Goal: Information Seeking & Learning: Check status

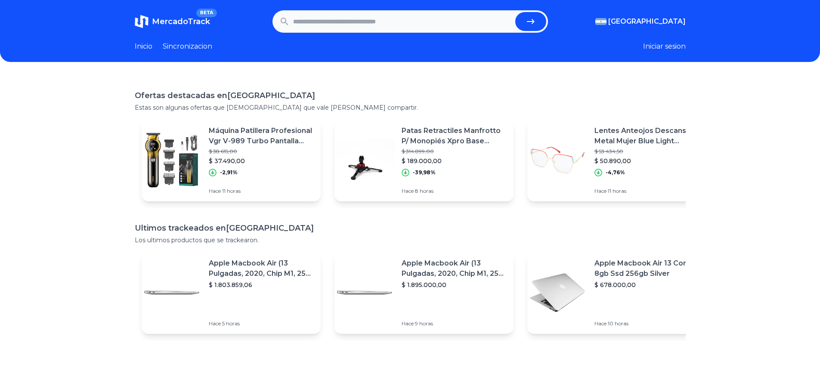
click at [139, 44] on link "Inicio" at bounding box center [144, 46] width 18 height 10
click at [175, 46] on link "Sincronizacion" at bounding box center [187, 46] width 49 height 10
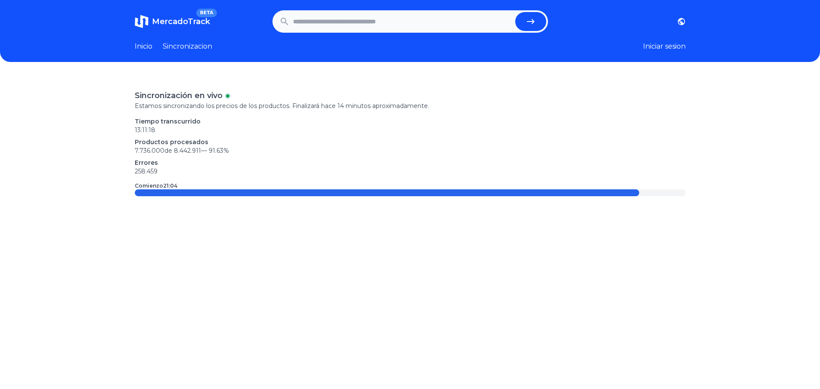
click at [150, 48] on link "Inicio" at bounding box center [144, 46] width 18 height 10
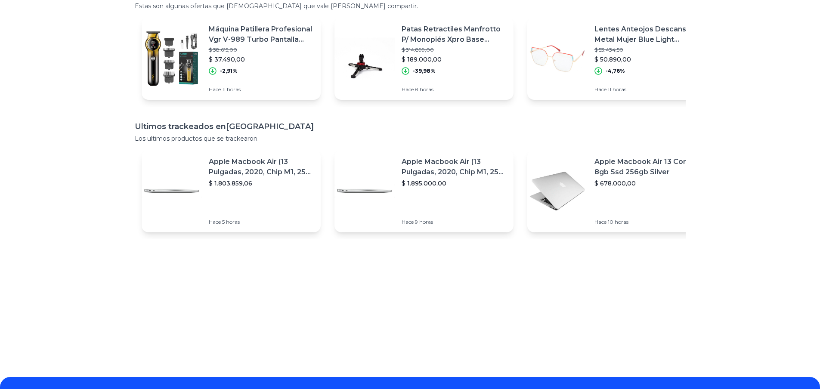
scroll to position [161, 0]
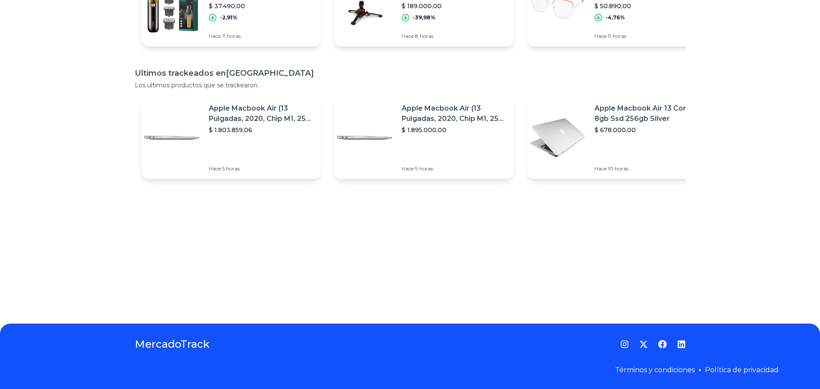
click at [644, 342] on icon "Twitter" at bounding box center [643, 344] width 8 height 7
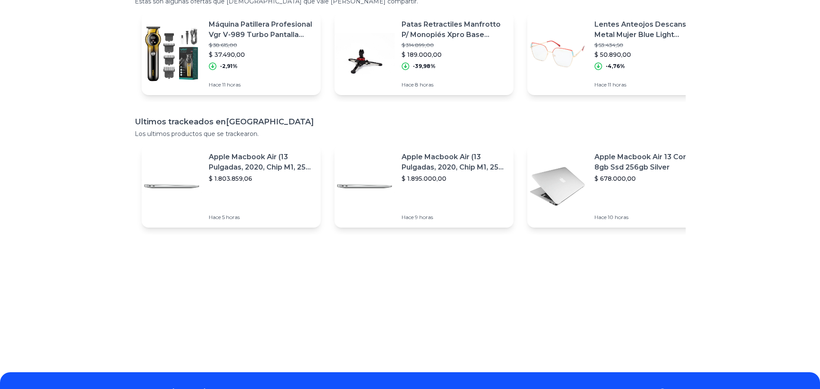
scroll to position [0, 0]
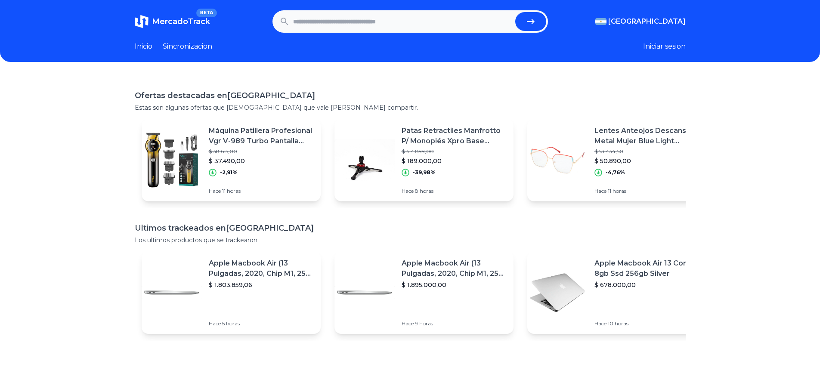
click at [485, 172] on div "-39,98%" at bounding box center [453, 173] width 105 height 8
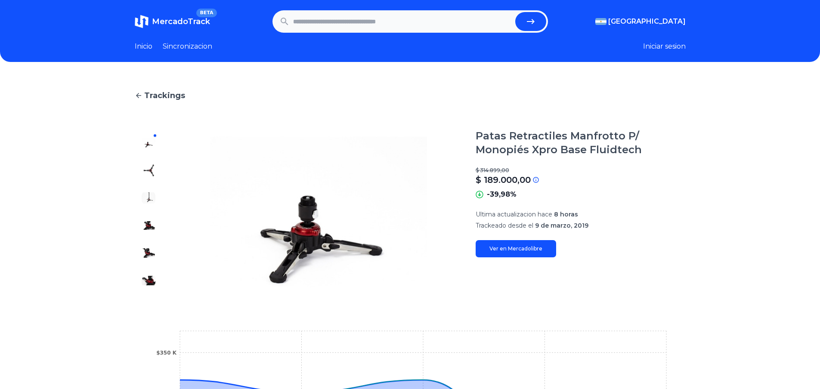
click at [148, 172] on img at bounding box center [149, 171] width 14 height 14
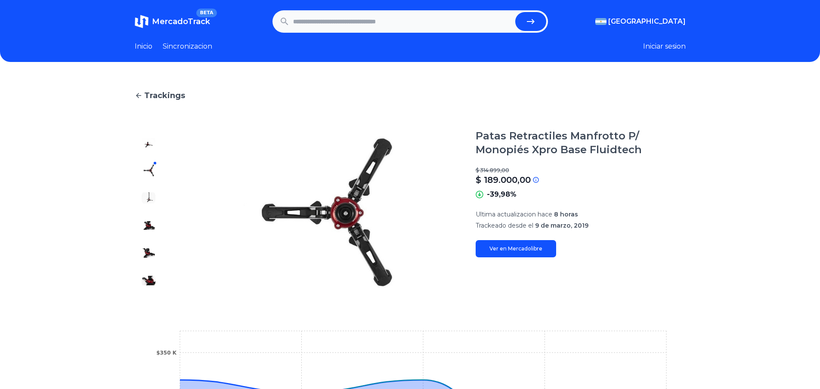
click at [153, 198] on img at bounding box center [149, 198] width 14 height 14
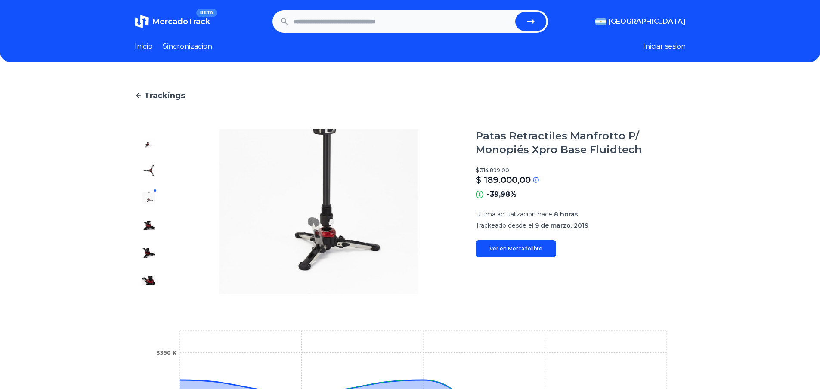
click at [150, 223] on img at bounding box center [149, 226] width 14 height 14
